Goal: Information Seeking & Learning: Learn about a topic

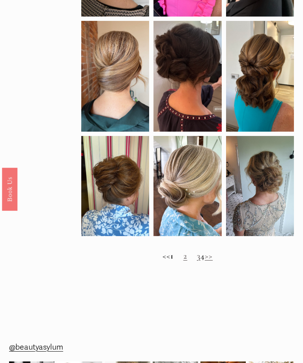
scroll to position [324, 0]
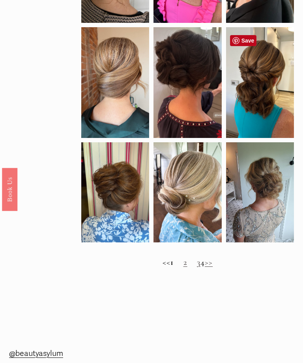
click at [257, 92] on div at bounding box center [260, 82] width 68 height 111
click at [264, 118] on div at bounding box center [260, 82] width 68 height 111
click at [184, 266] on link "2" at bounding box center [186, 262] width 4 height 10
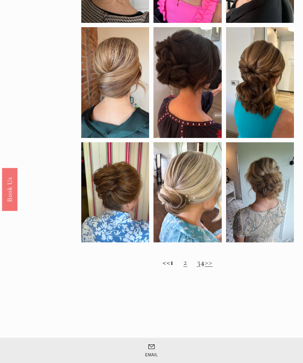
scroll to position [350, 0]
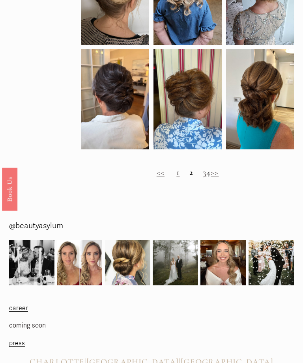
scroll to position [408, 0]
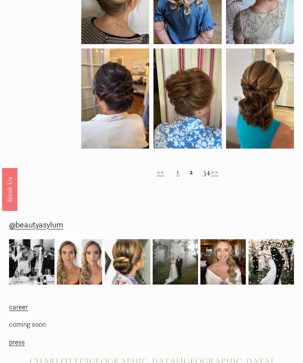
click at [203, 177] on link "3" at bounding box center [205, 172] width 4 height 10
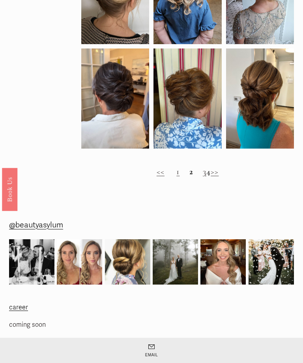
scroll to position [433, 0]
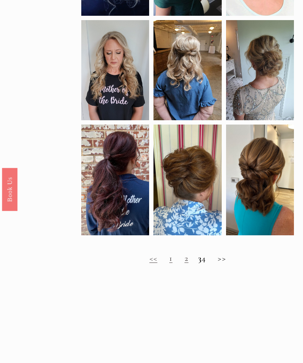
scroll to position [310, 0]
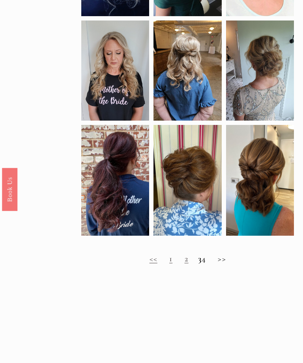
click at [200, 262] on h2 "<< 1 2 3 4 >>" at bounding box center [187, 259] width 213 height 10
click at [213, 264] on h2 "<< 1 2 3 4 >>" at bounding box center [187, 259] width 213 height 10
click at [228, 264] on h2 "<< 1 2 3 4 >>" at bounding box center [187, 259] width 213 height 10
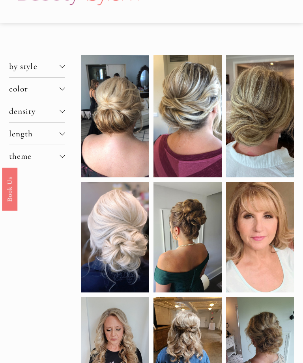
scroll to position [0, 0]
